Goal: Share content: Share content

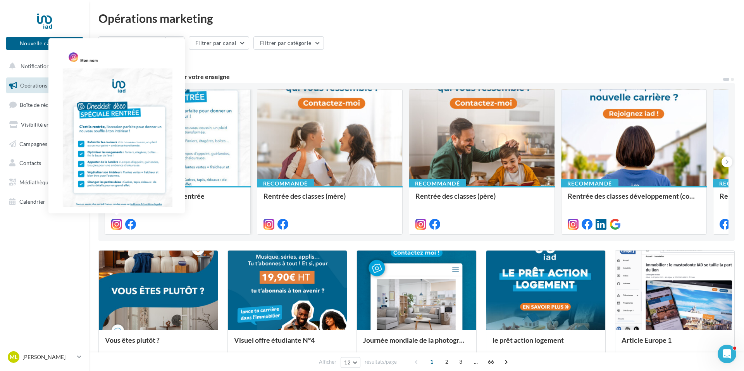
click at [117, 225] on icon at bounding box center [116, 224] width 11 height 11
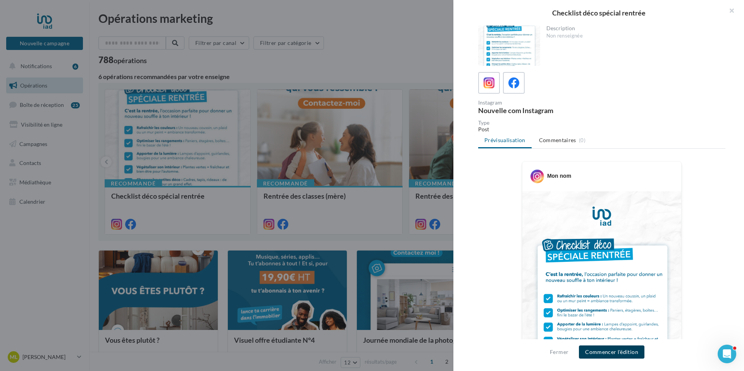
click at [612, 353] on button "Commencer l'édition" at bounding box center [611, 352] width 65 height 13
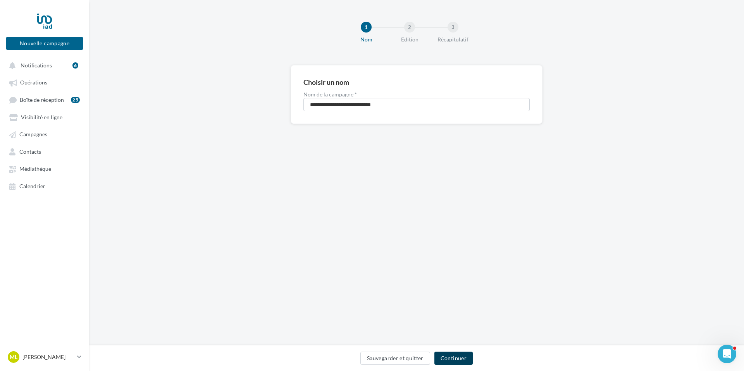
click at [447, 353] on button "Continuer" at bounding box center [453, 358] width 38 height 13
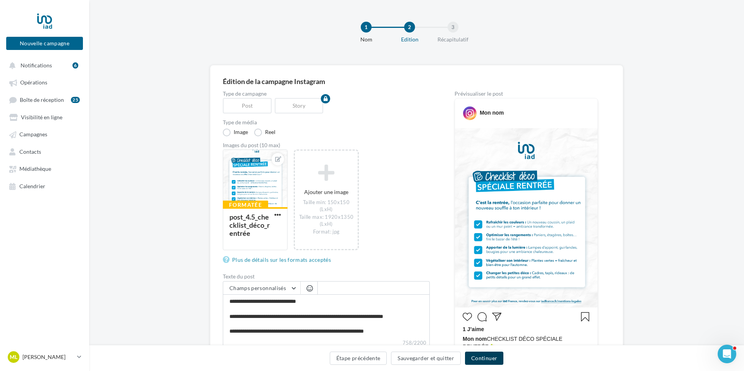
click at [480, 357] on button "Continuer" at bounding box center [484, 358] width 38 height 13
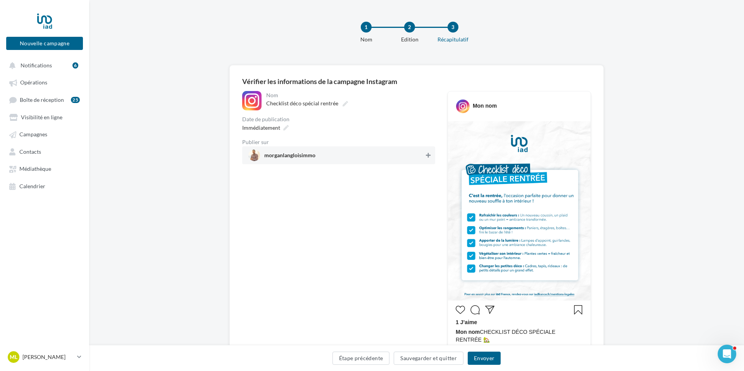
click at [429, 155] on icon at bounding box center [428, 155] width 5 height 5
click at [481, 359] on button "Envoyer" at bounding box center [484, 358] width 33 height 13
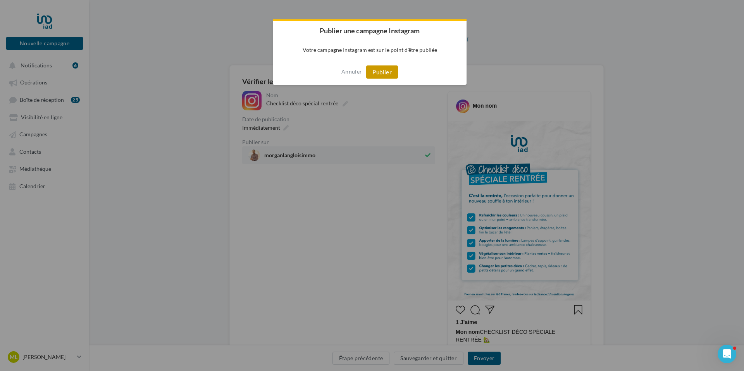
click at [387, 75] on button "Publier" at bounding box center [382, 71] width 32 height 13
